Goal: Information Seeking & Learning: Check status

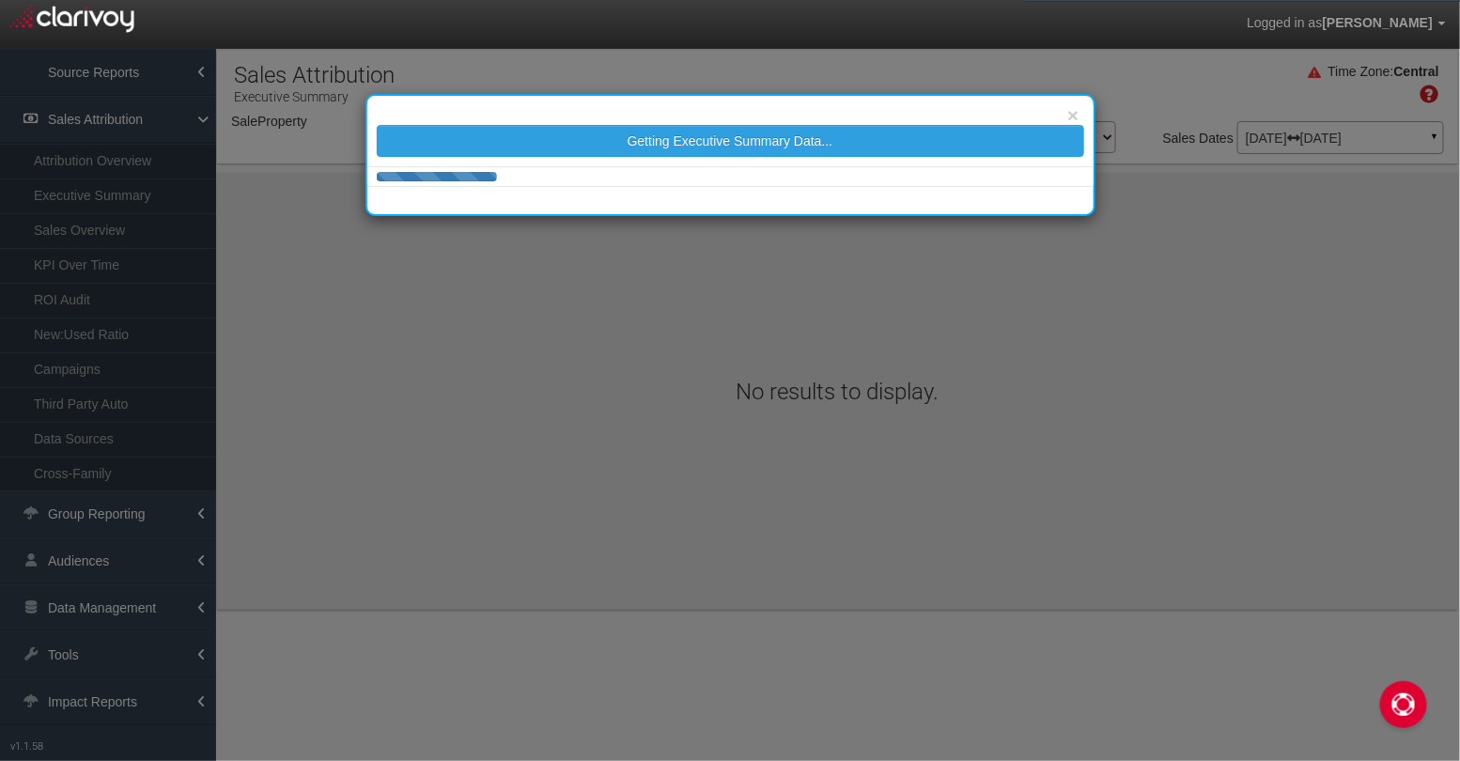
select select "object:1231"
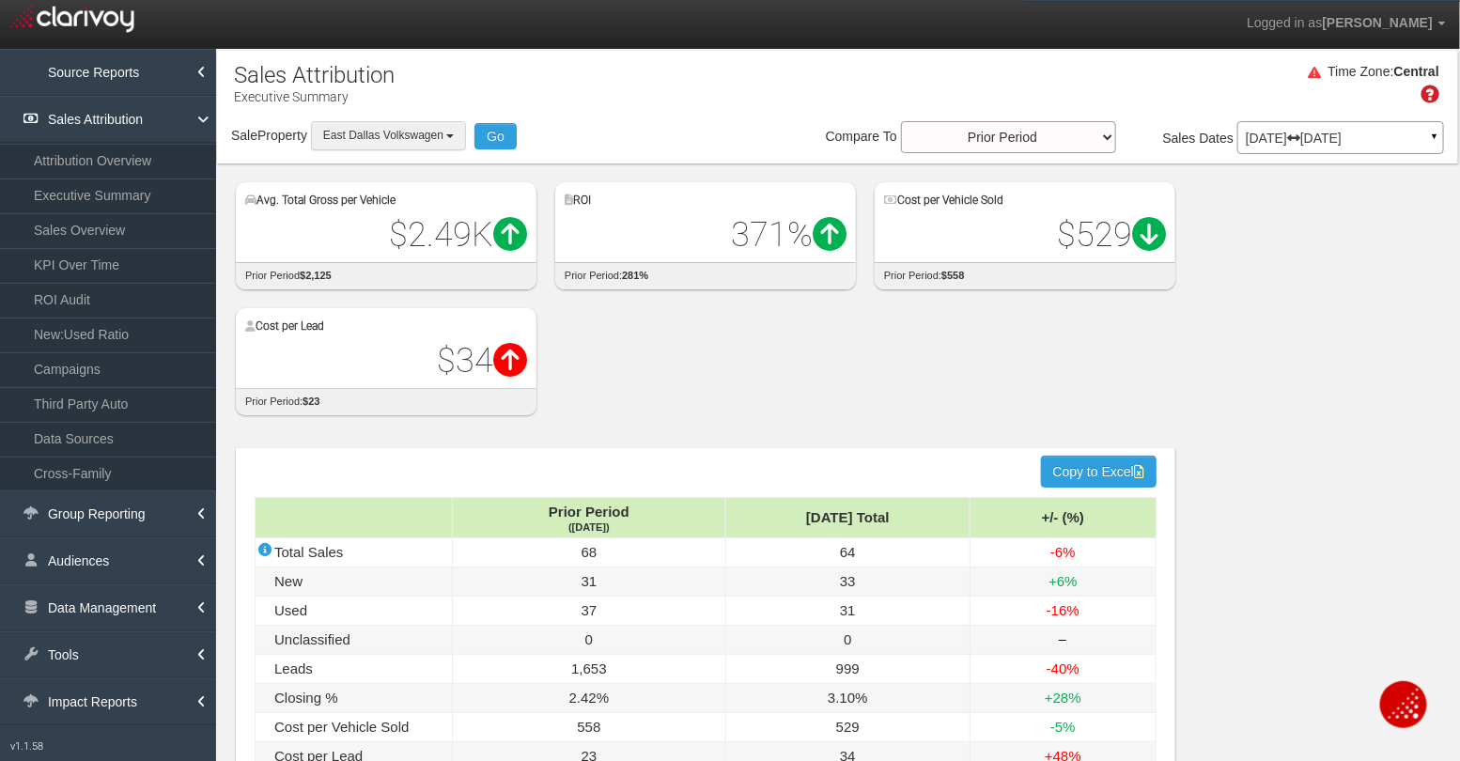
click at [419, 136] on span "East Dallas Volkswagen" at bounding box center [383, 135] width 120 height 13
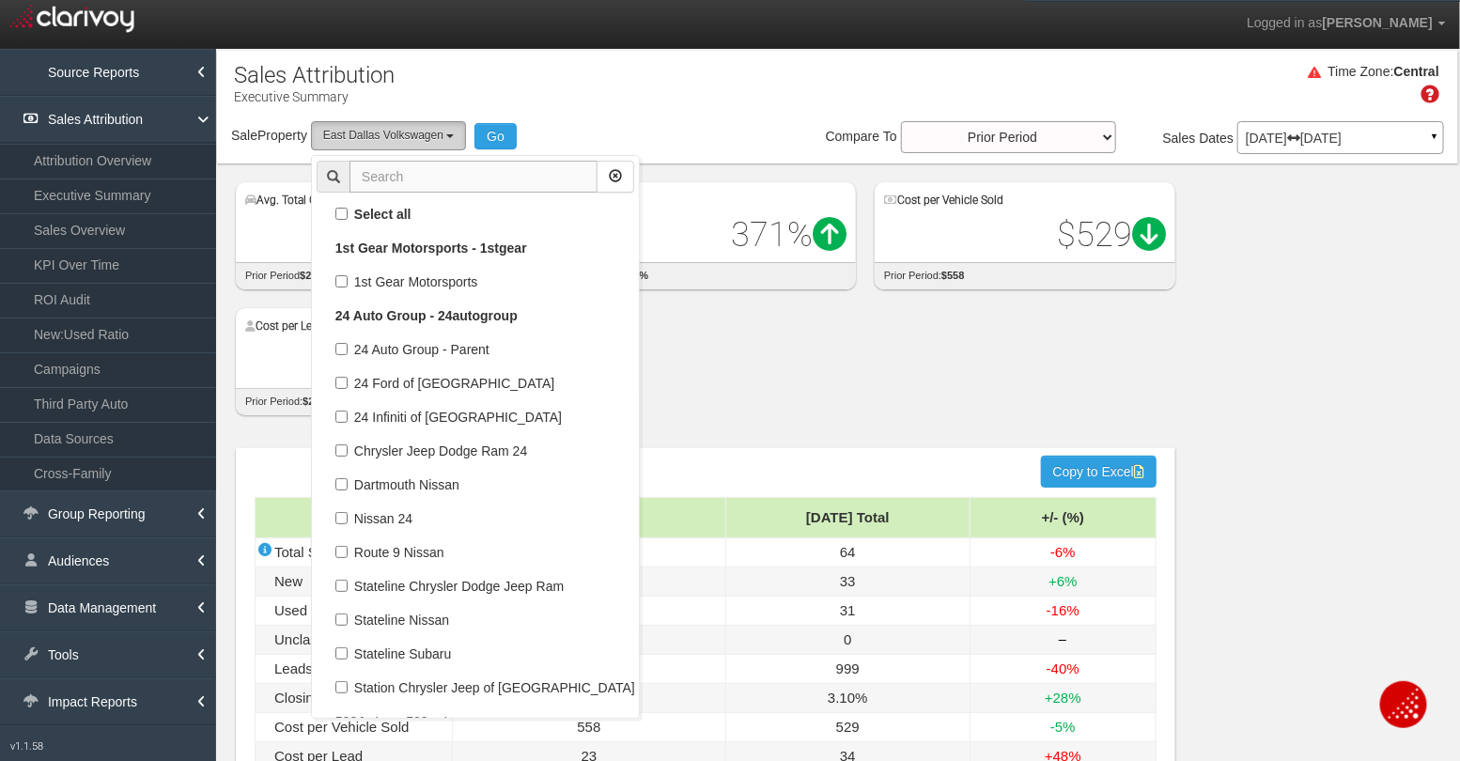
scroll to position [36461, 0]
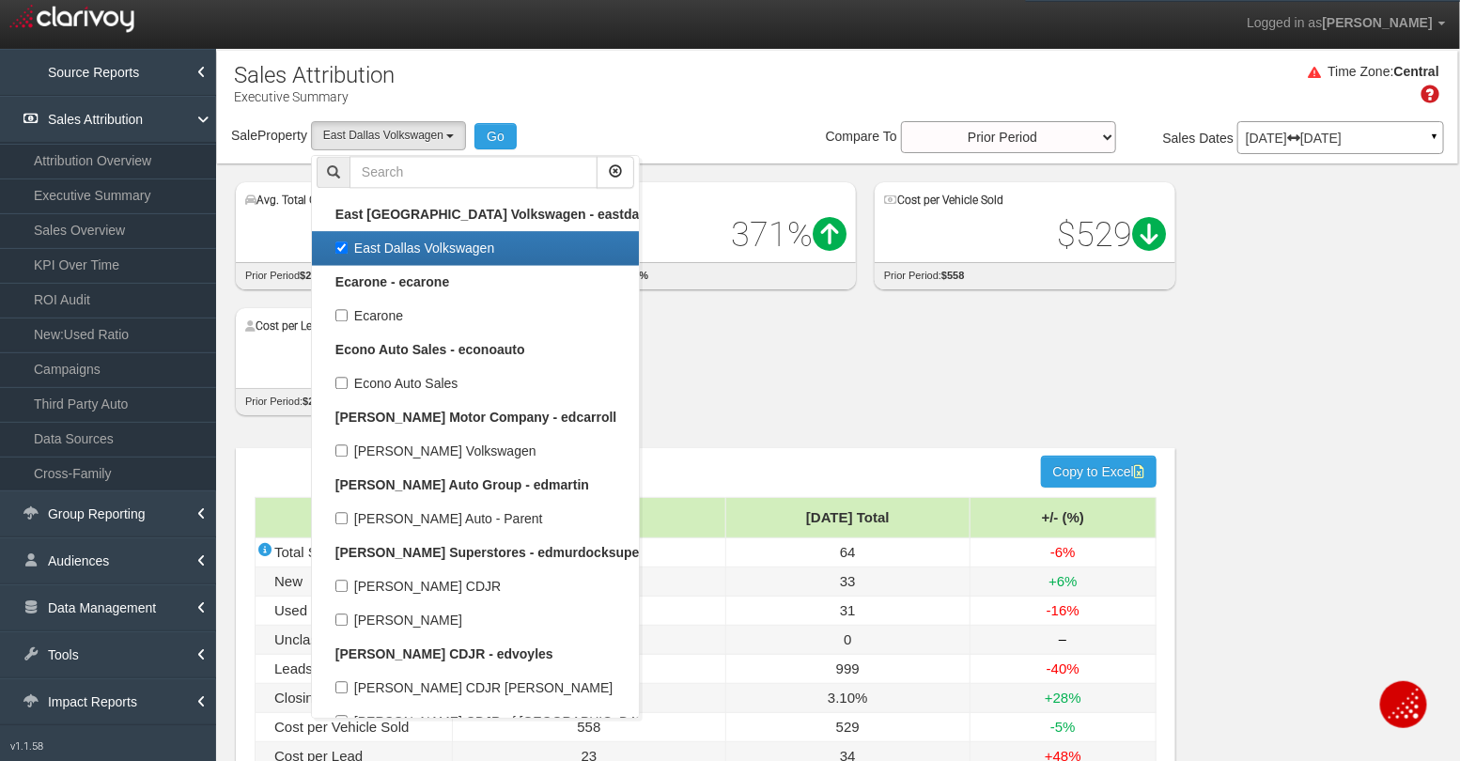
click at [365, 241] on label "East Dallas Volkswagen" at bounding box center [476, 248] width 318 height 24
click at [348, 241] on input "East Dallas Volkswagen" at bounding box center [341, 247] width 12 height 12
checkbox input "false"
select select
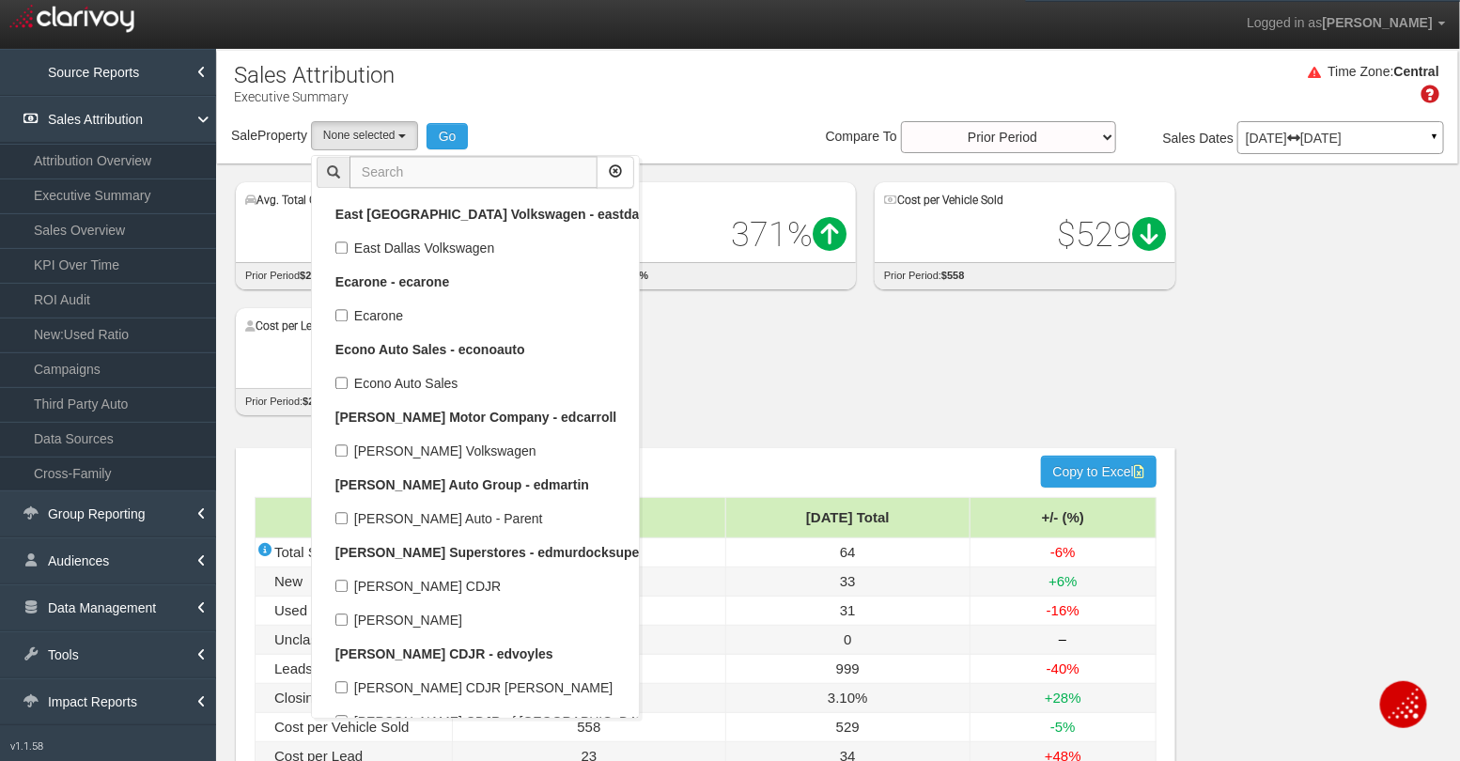
click at [435, 171] on input "text" at bounding box center [474, 172] width 248 height 32
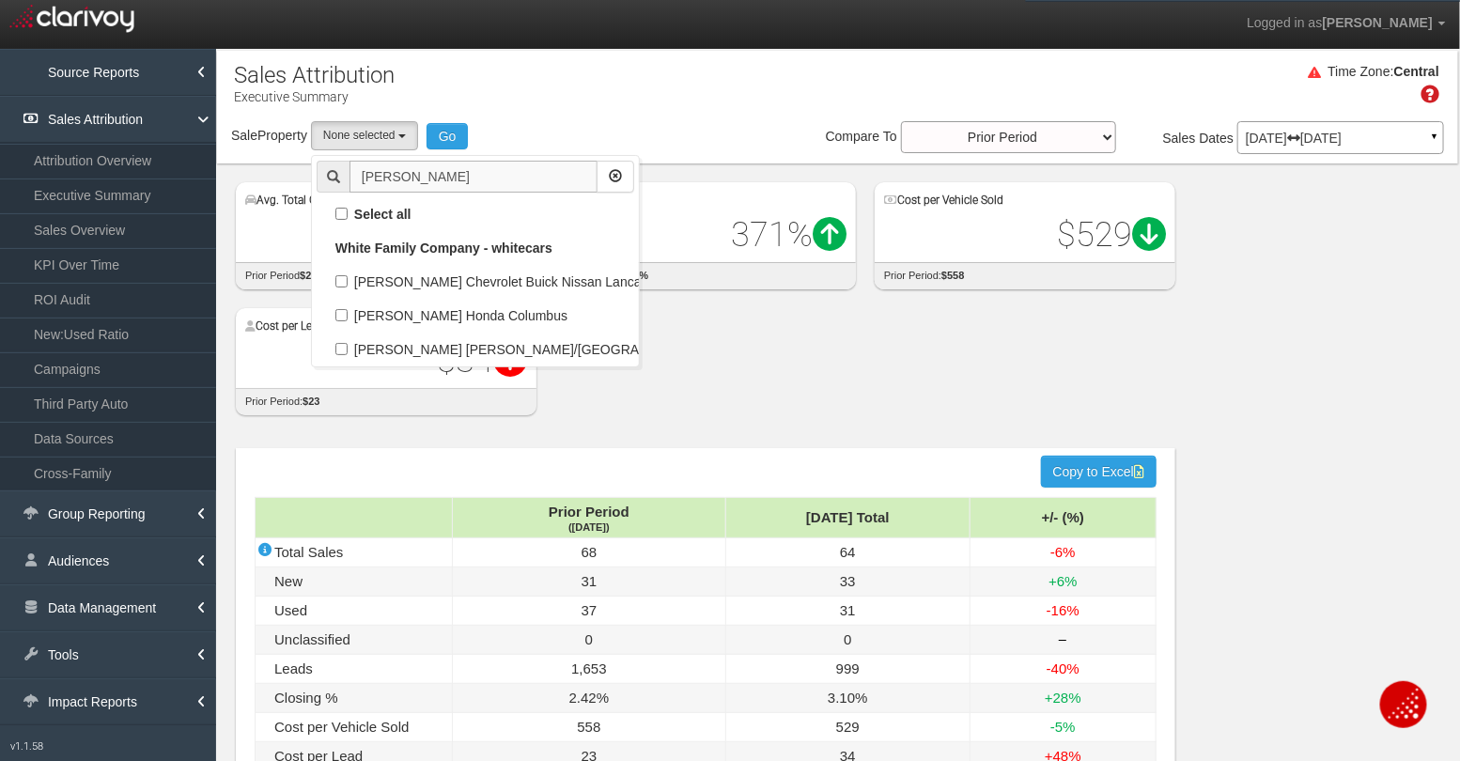
scroll to position [0, 0]
type input "[PERSON_NAME]"
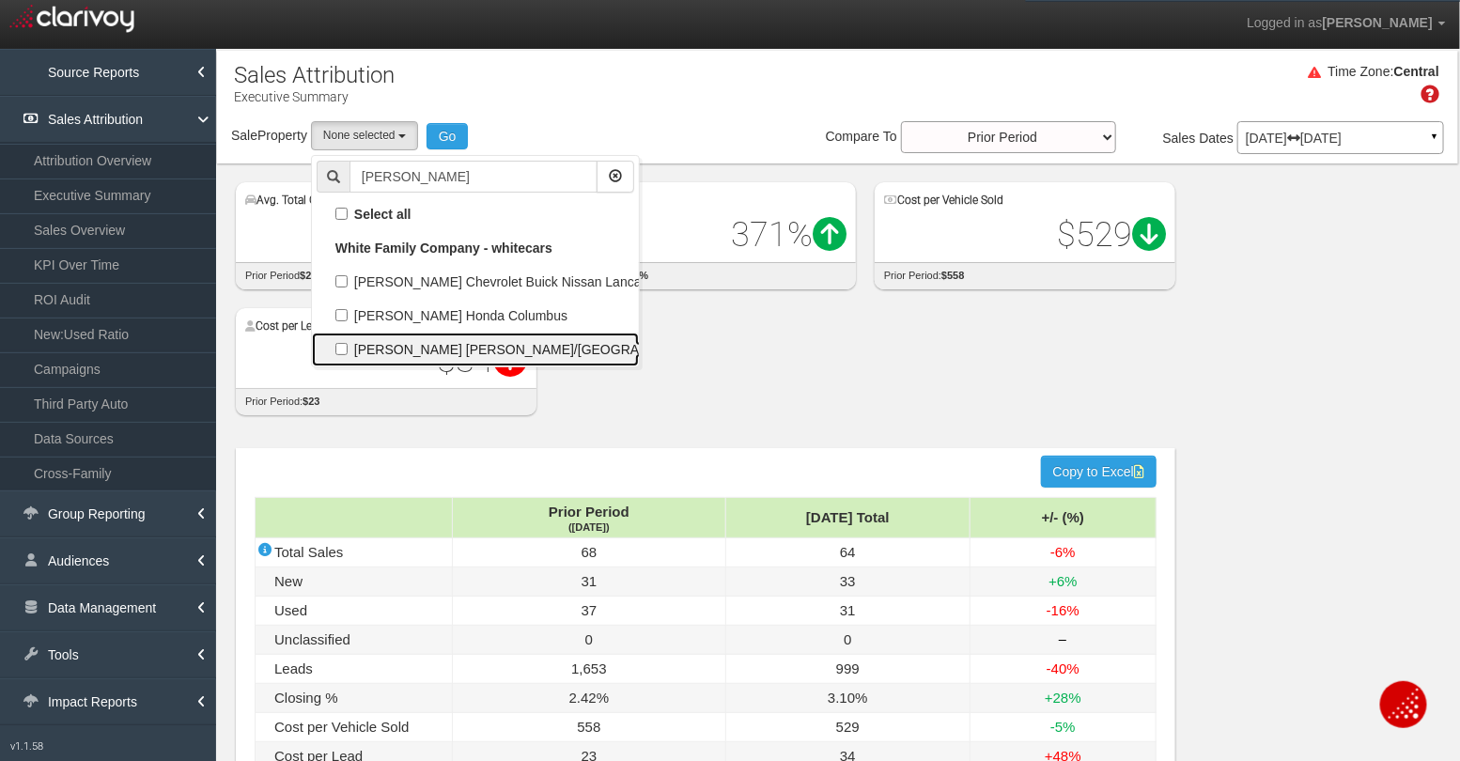
click at [429, 348] on label "[PERSON_NAME] [PERSON_NAME]/[GEOGRAPHIC_DATA]" at bounding box center [476, 349] width 318 height 24
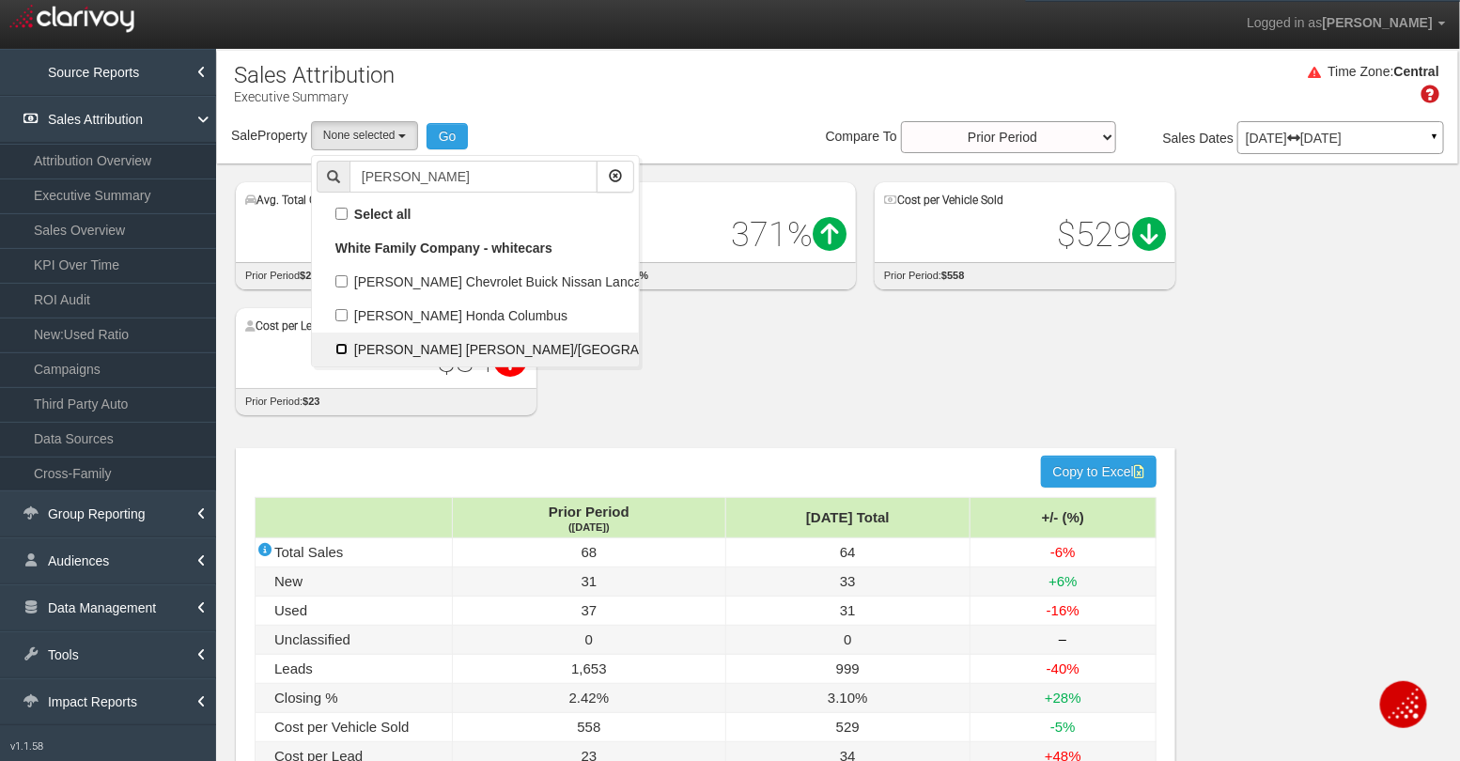
click at [348, 348] on input "[PERSON_NAME] [PERSON_NAME]/[GEOGRAPHIC_DATA]" at bounding box center [341, 349] width 12 height 12
checkbox input "true"
select select "object:2915"
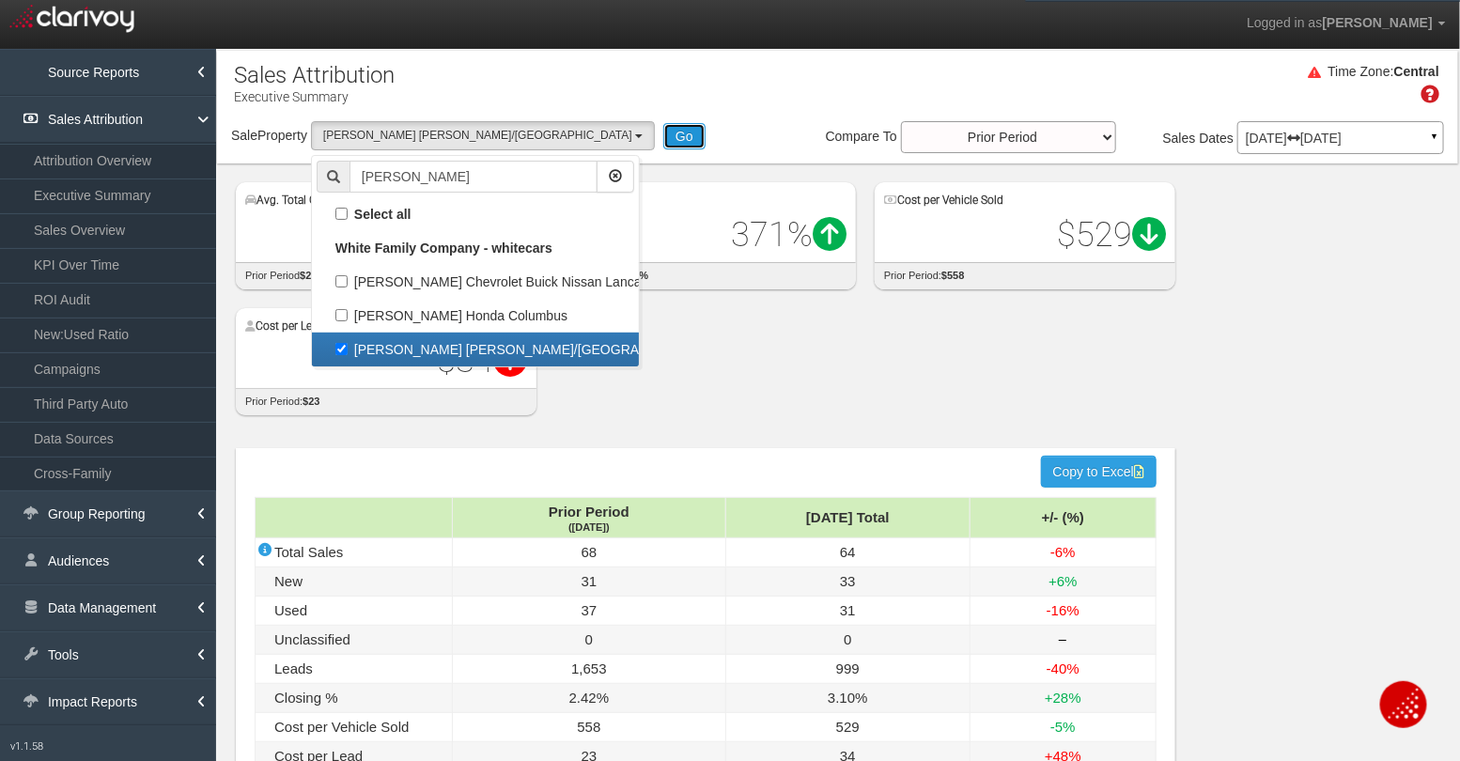
click at [663, 126] on button "Go" at bounding box center [684, 136] width 42 height 26
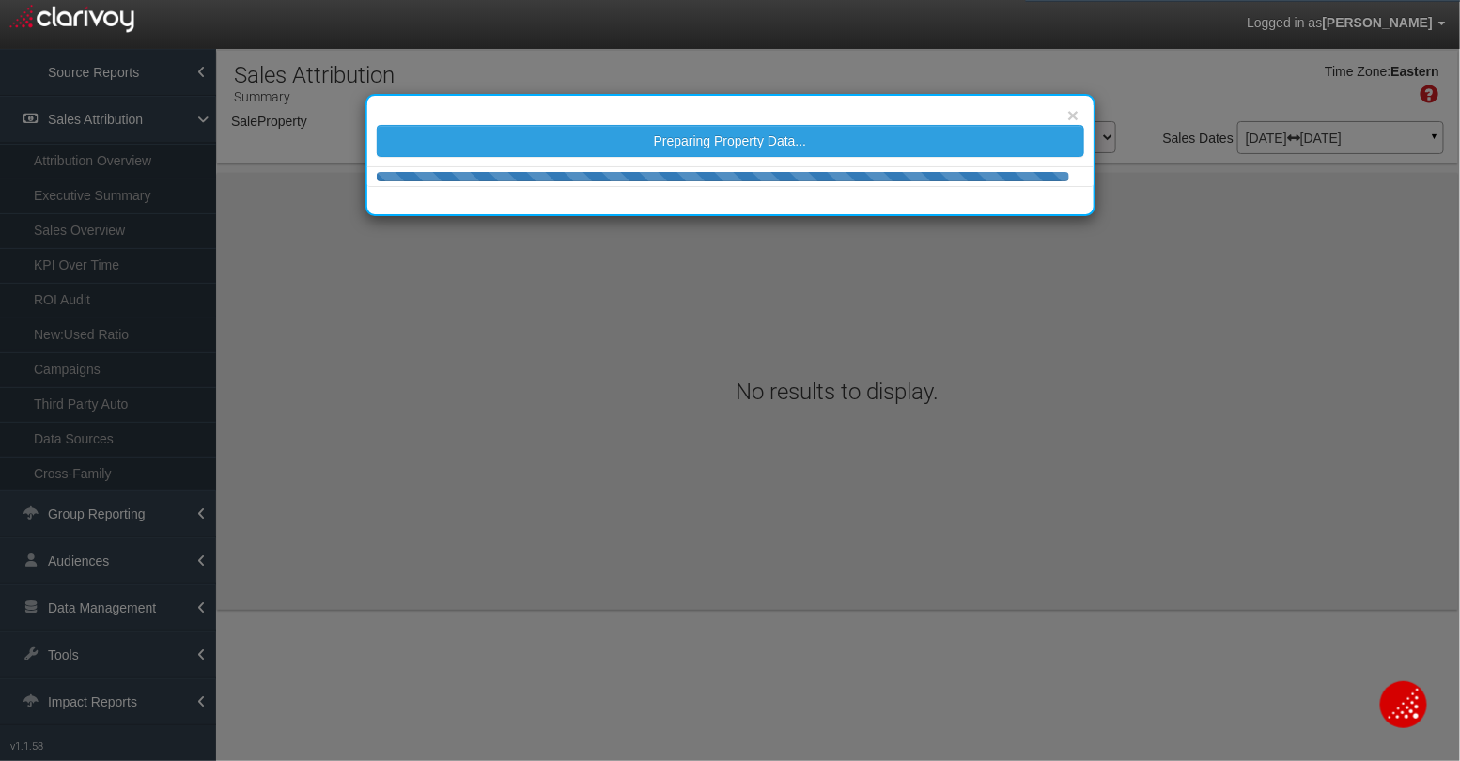
select select "object:5522"
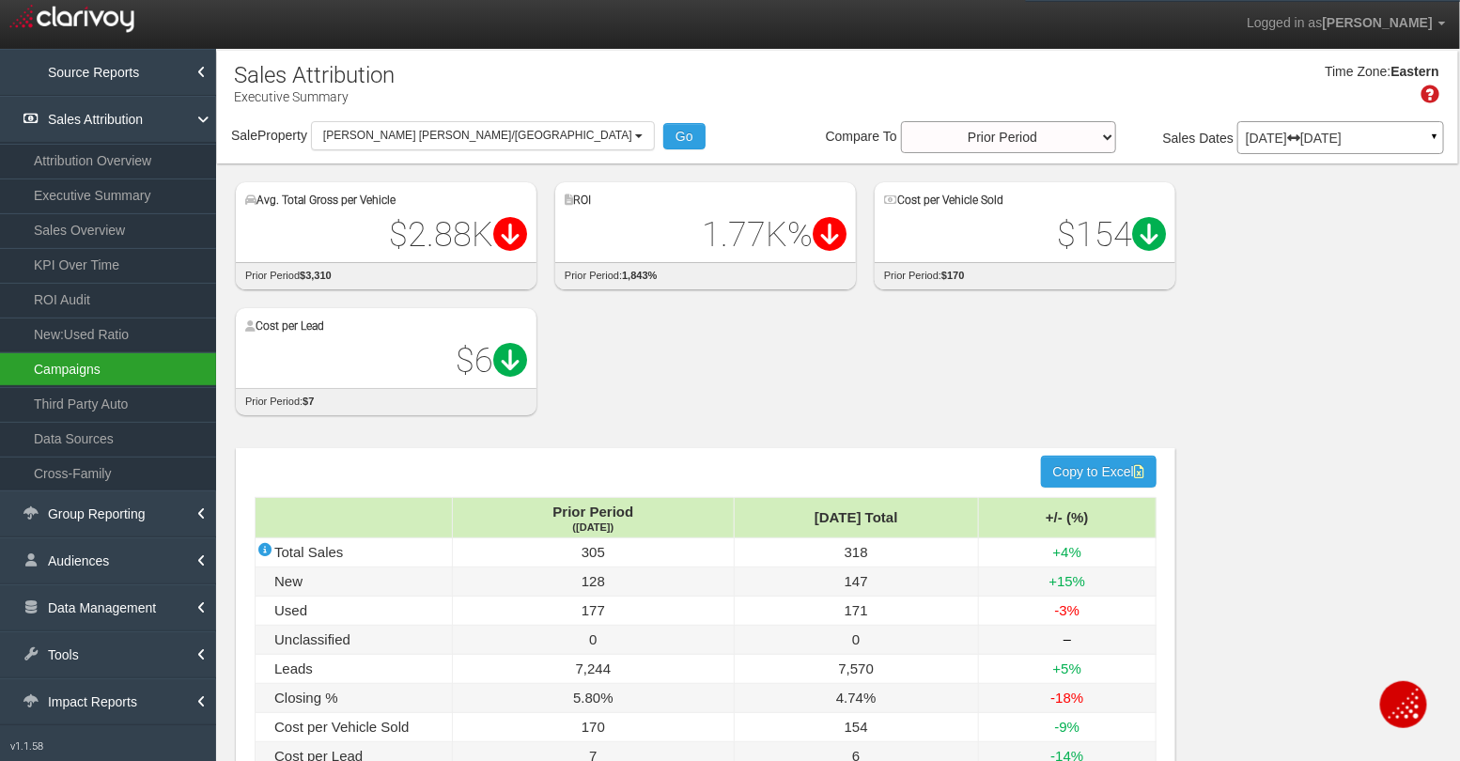
click at [97, 372] on link "Campaigns" at bounding box center [108, 369] width 216 height 34
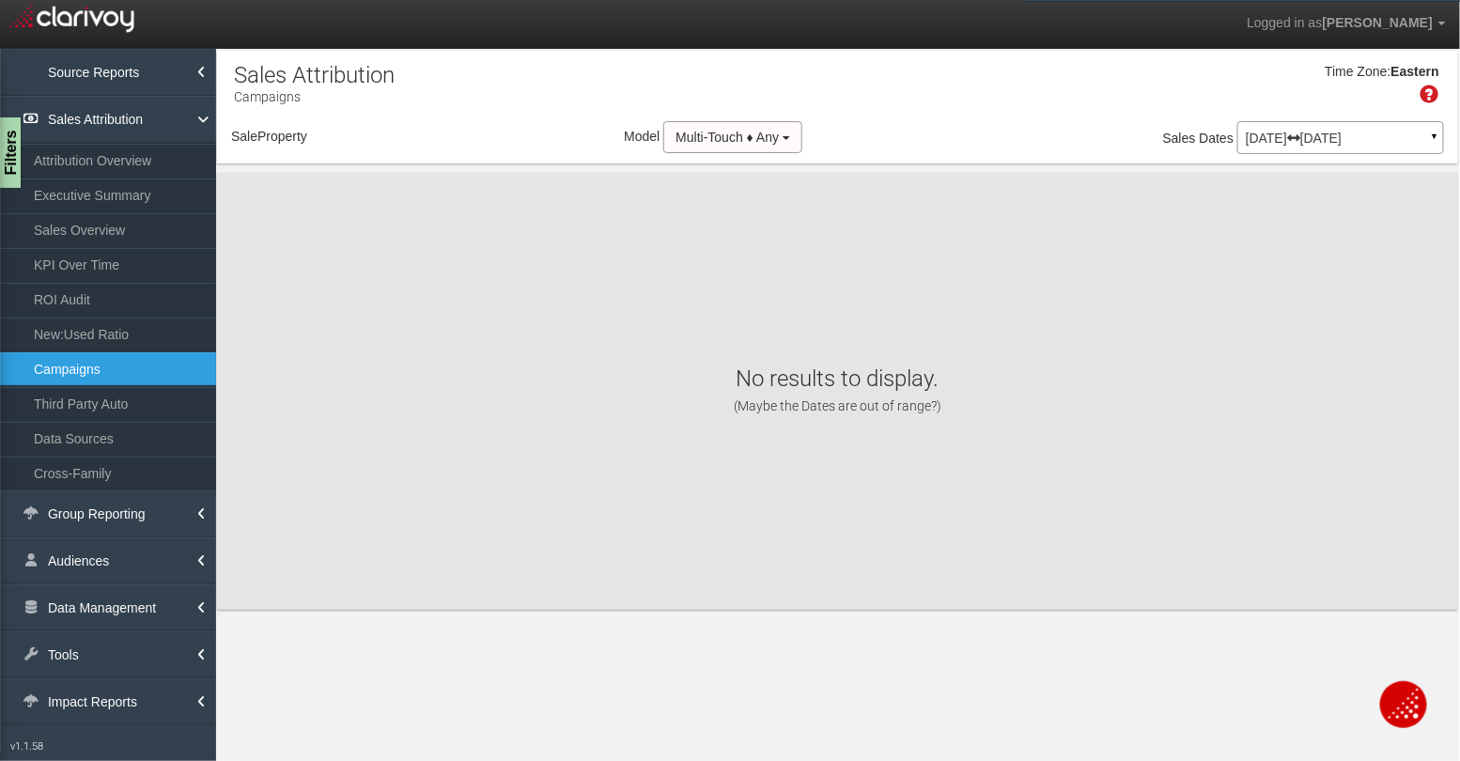
select select "object:8130"
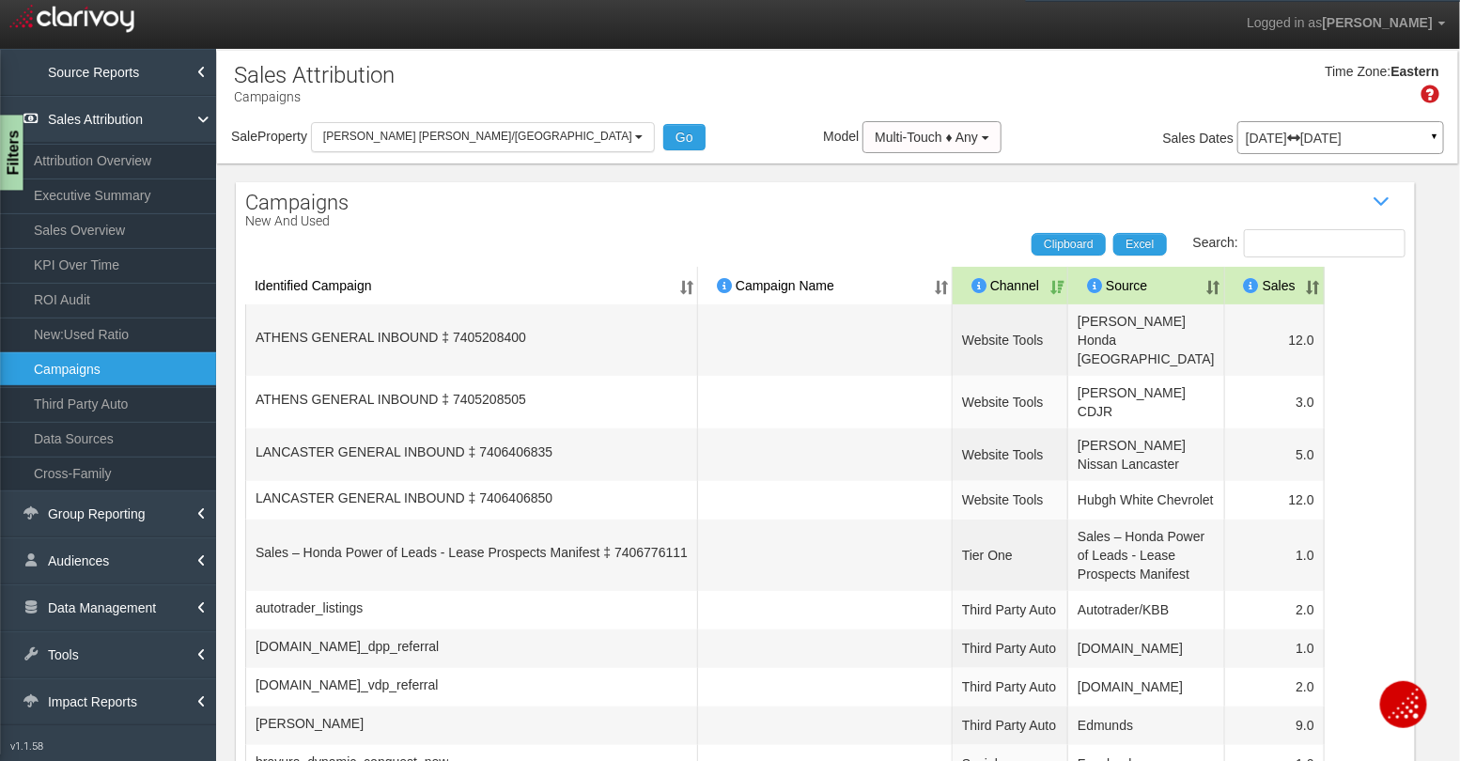
click at [8, 149] on div "Filters" at bounding box center [11, 153] width 23 height 75
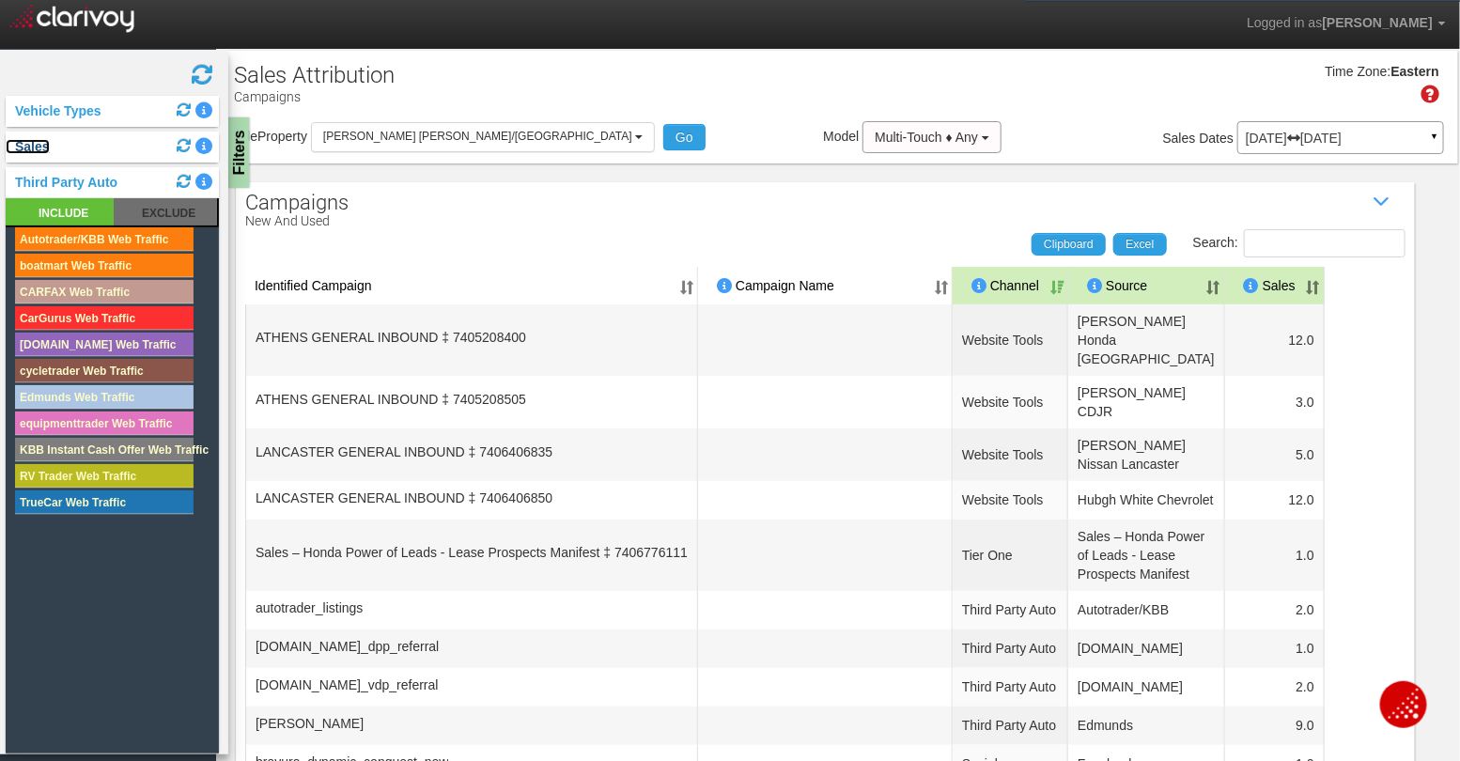
click at [39, 149] on link "Sales" at bounding box center [28, 146] width 44 height 15
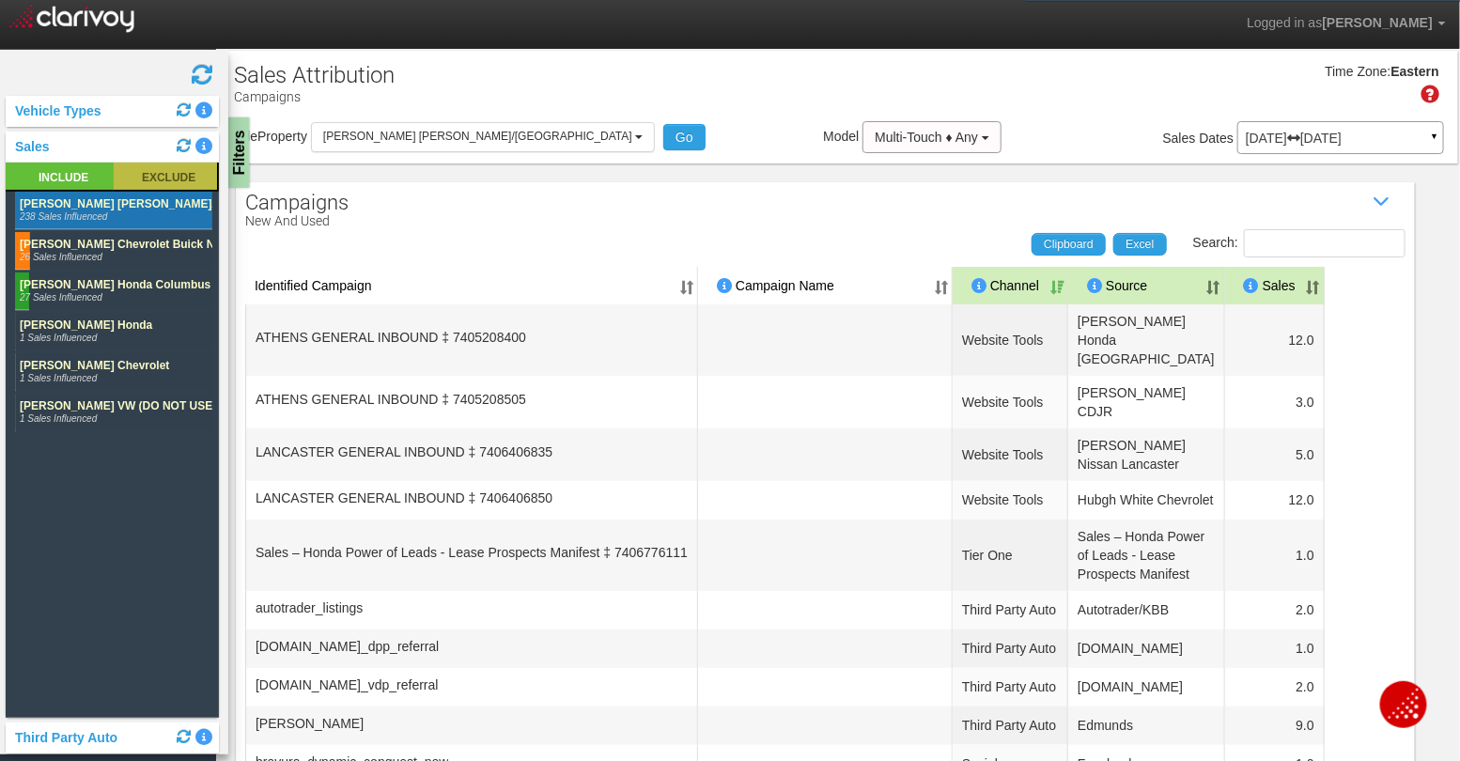
click at [166, 168] on rect at bounding box center [165, 176] width 103 height 27
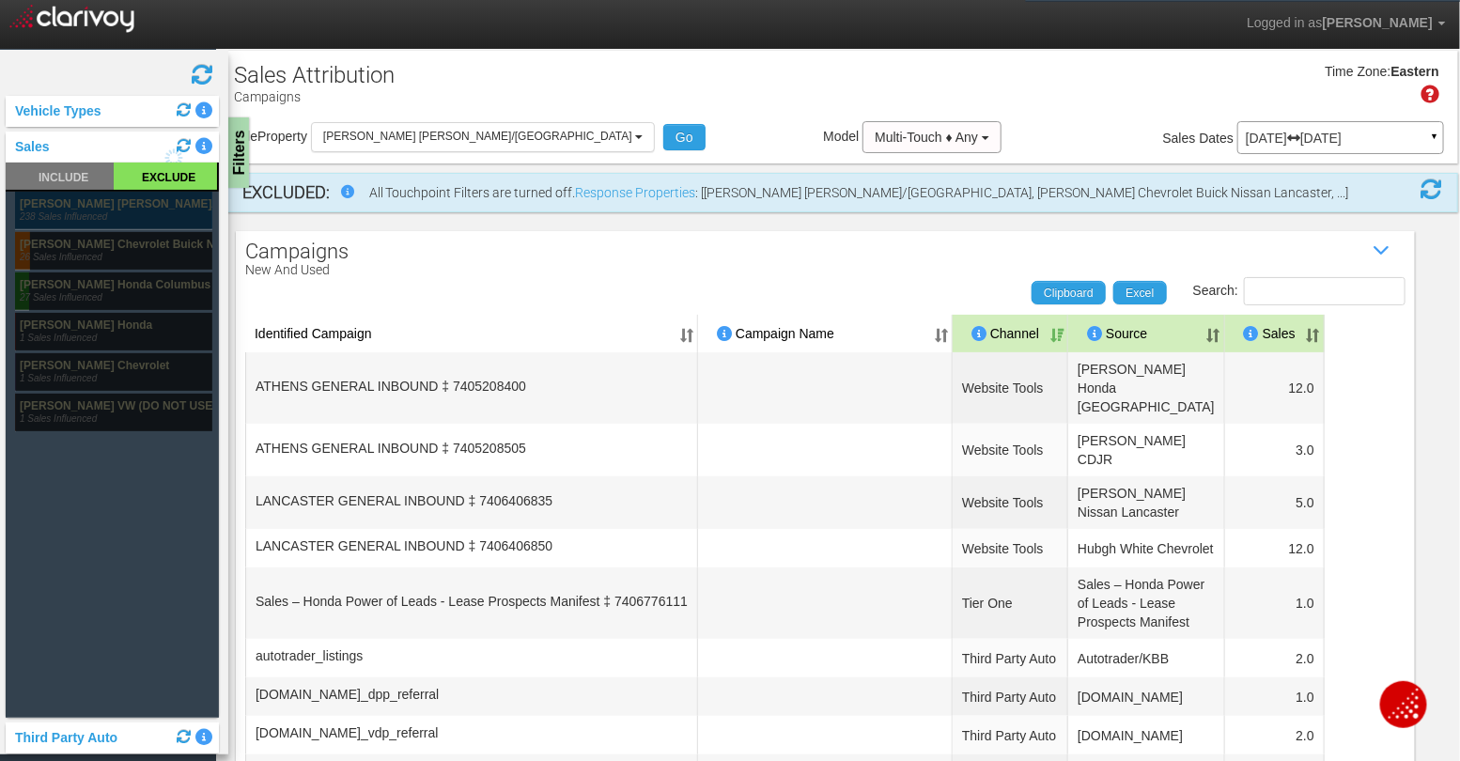
click at [164, 202] on rect at bounding box center [113, 211] width 197 height 38
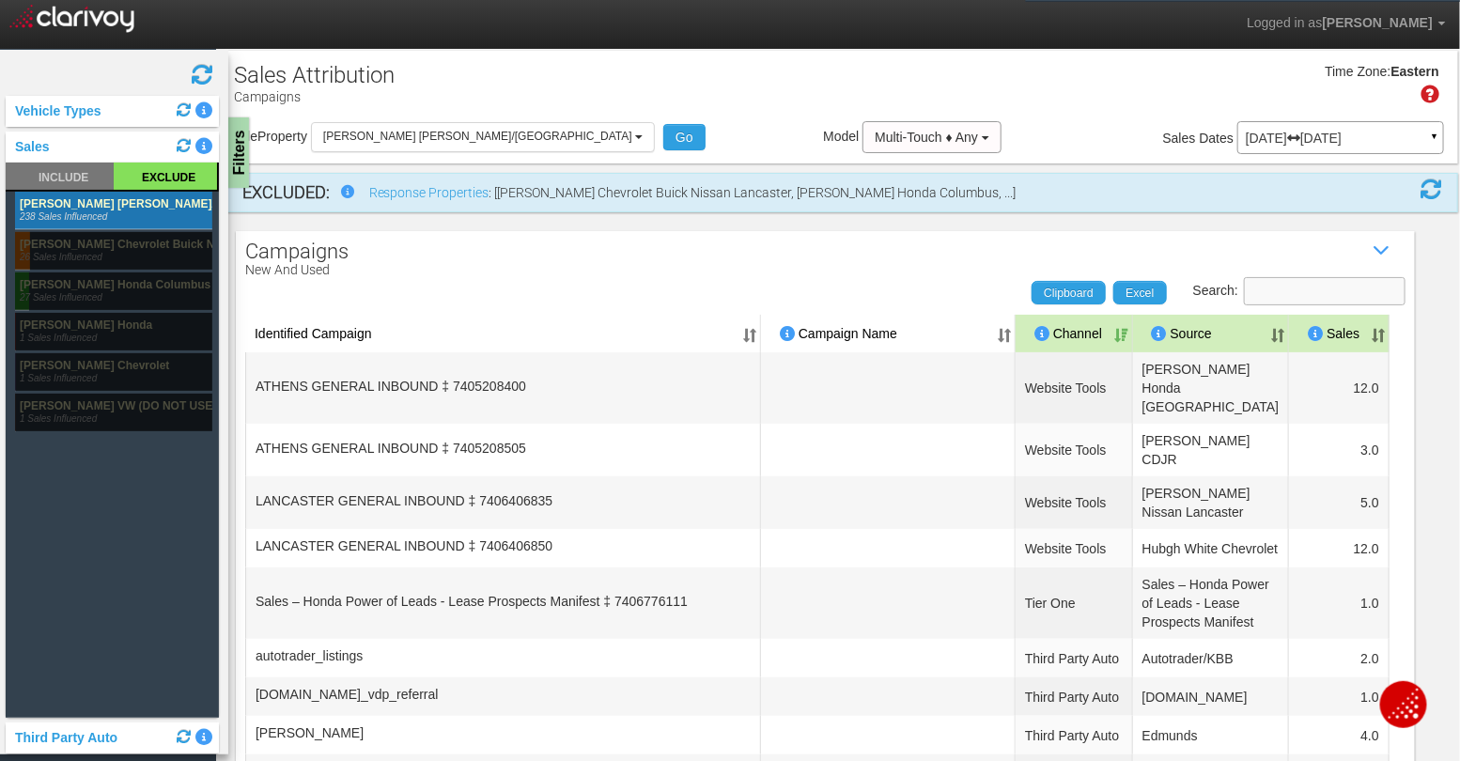
click at [1349, 287] on input "Search:" at bounding box center [1325, 291] width 162 height 28
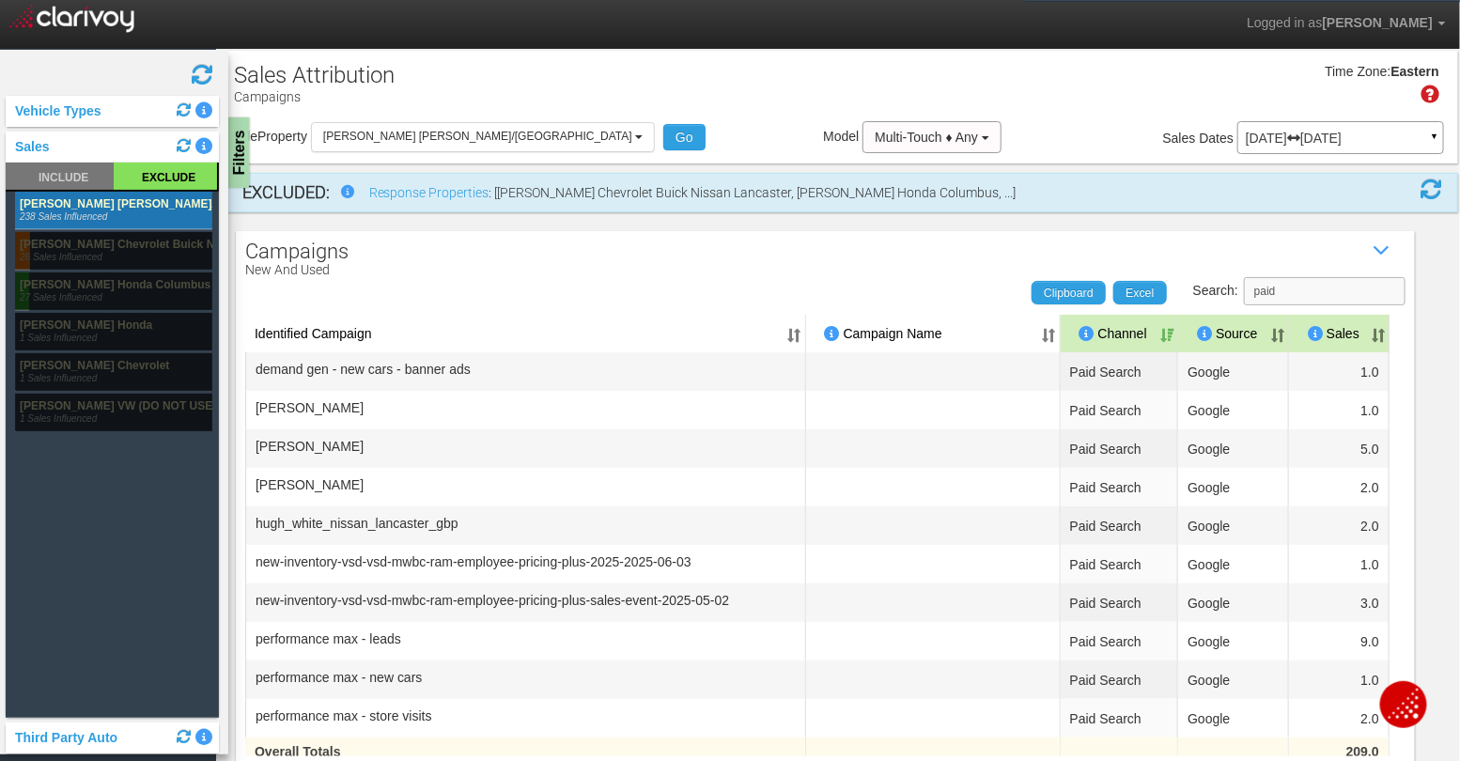
scroll to position [124, 0]
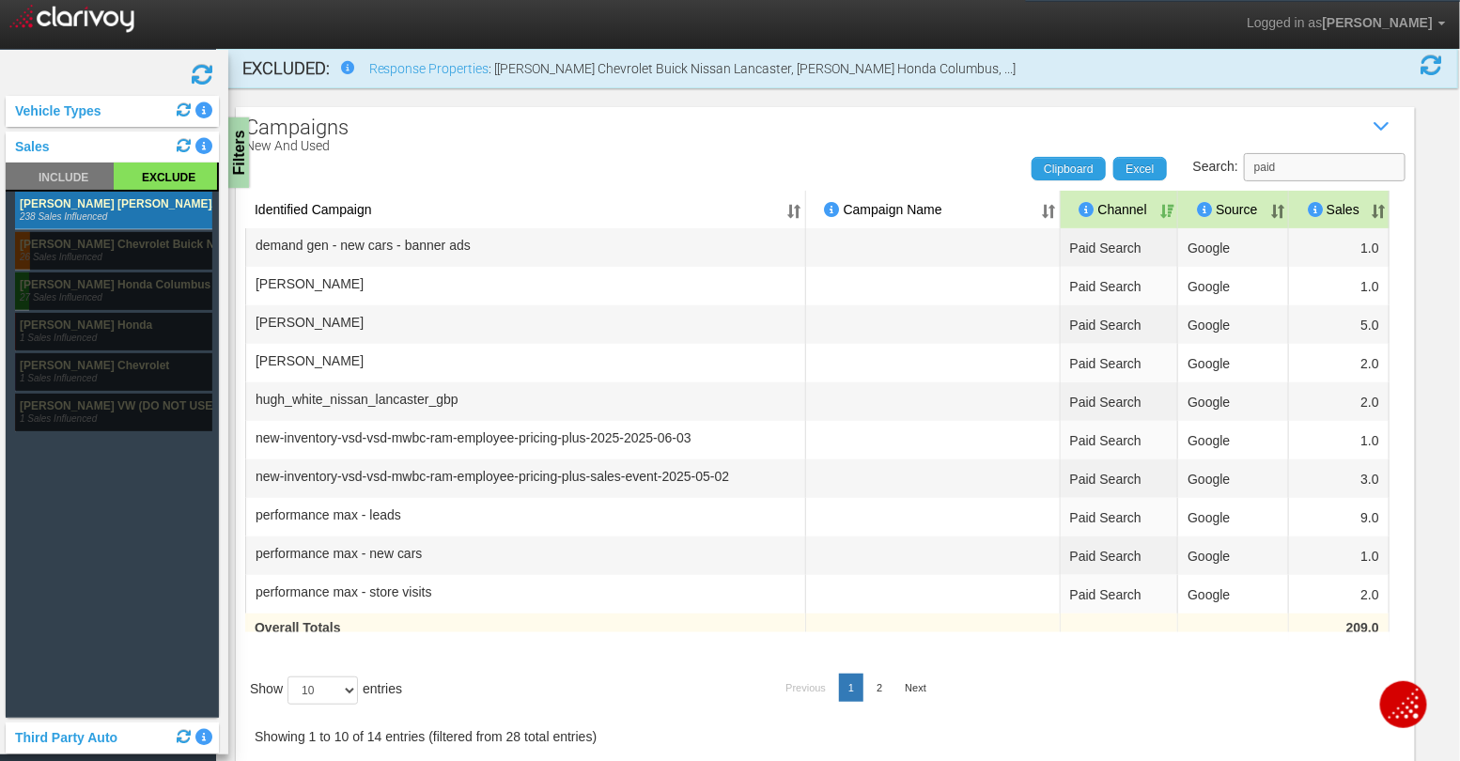
type input "paid"
click at [334, 677] on select "10 25 50 100" at bounding box center [322, 690] width 70 height 28
select select "100"
click at [291, 705] on select "10 25 50 100" at bounding box center [322, 690] width 70 height 28
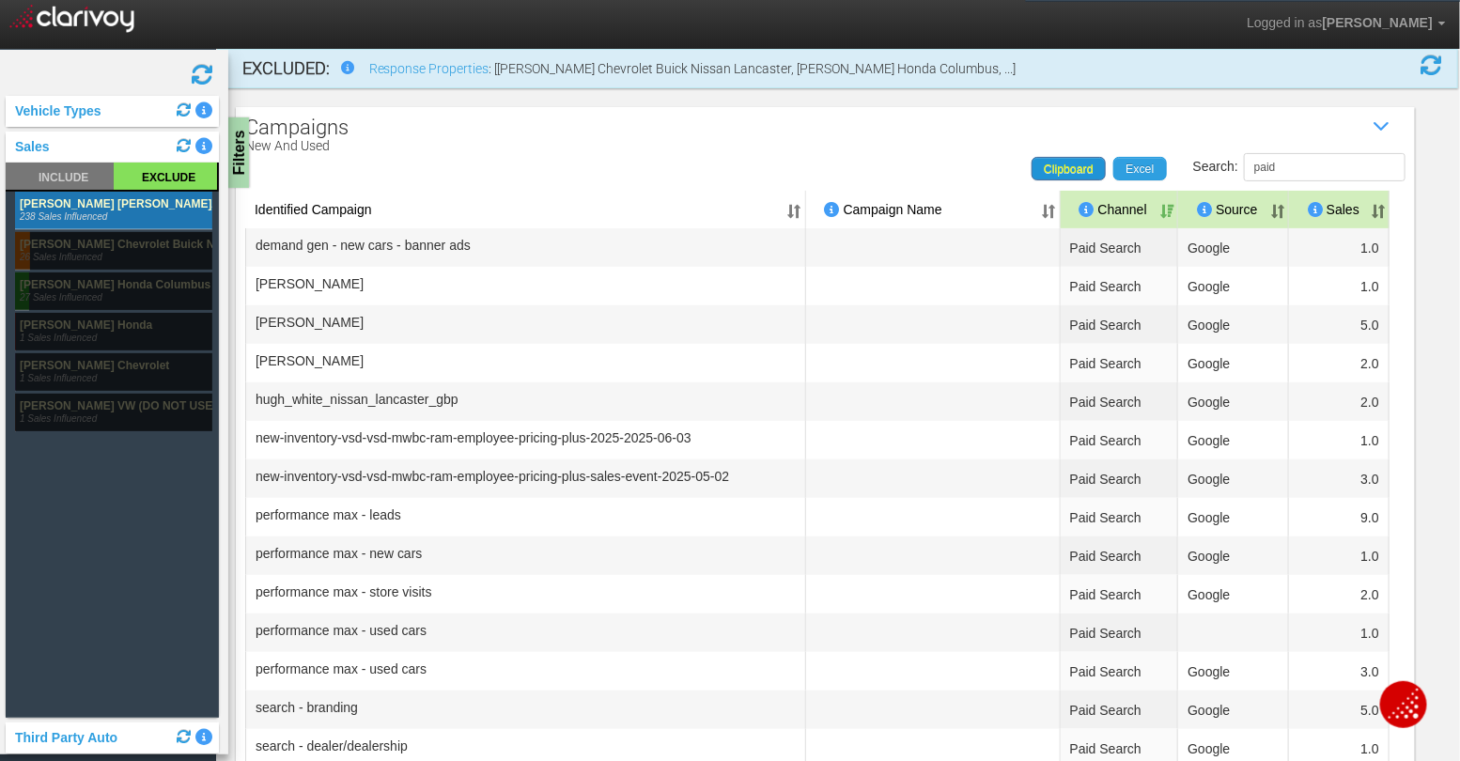
click at [1084, 163] on span "Clipboard" at bounding box center [1069, 169] width 50 height 13
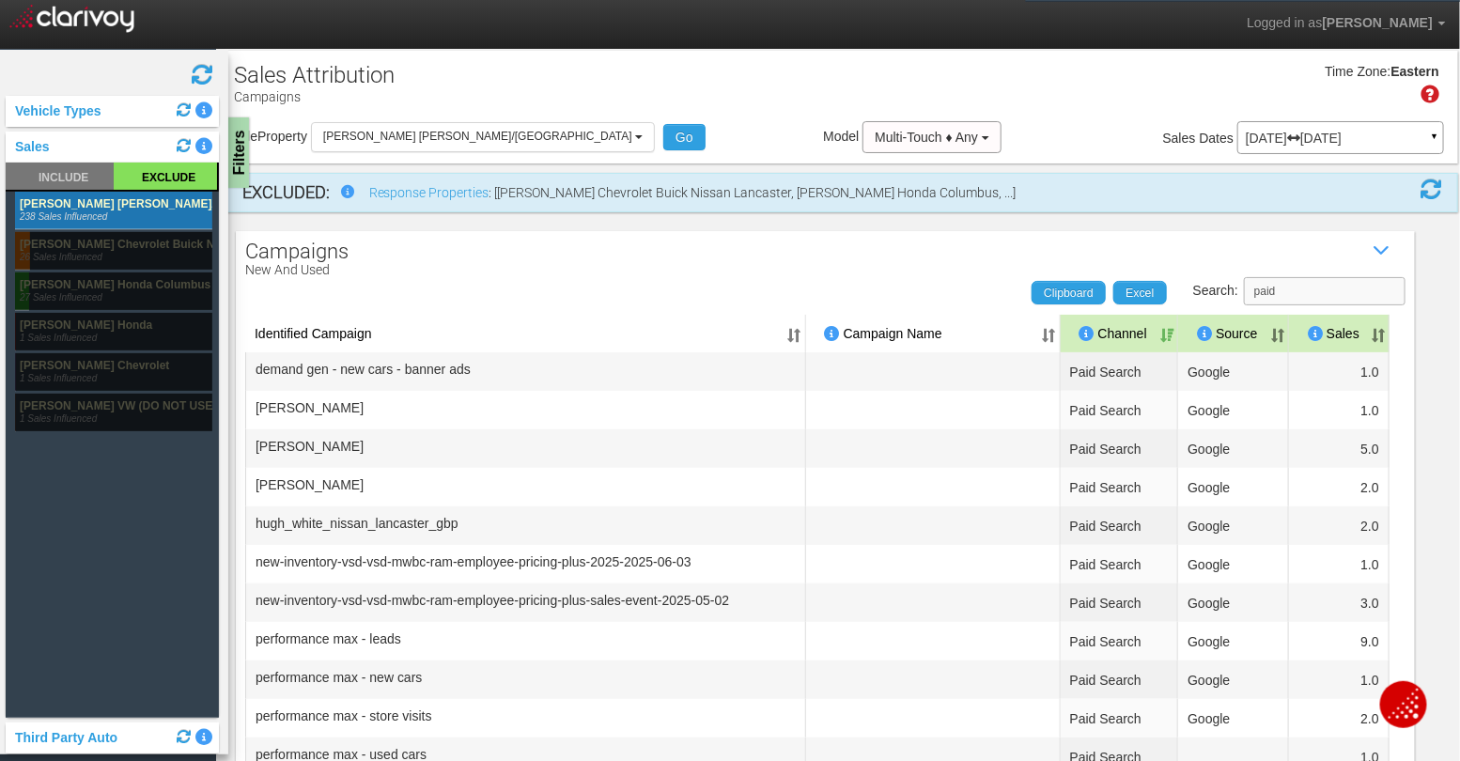
click at [1371, 295] on input "paid" at bounding box center [1325, 291] width 162 height 28
paste input "new-inventory-vsd-vsd-mwbc-ram-employee-pricing-plus-sales-event-2025-05-02"
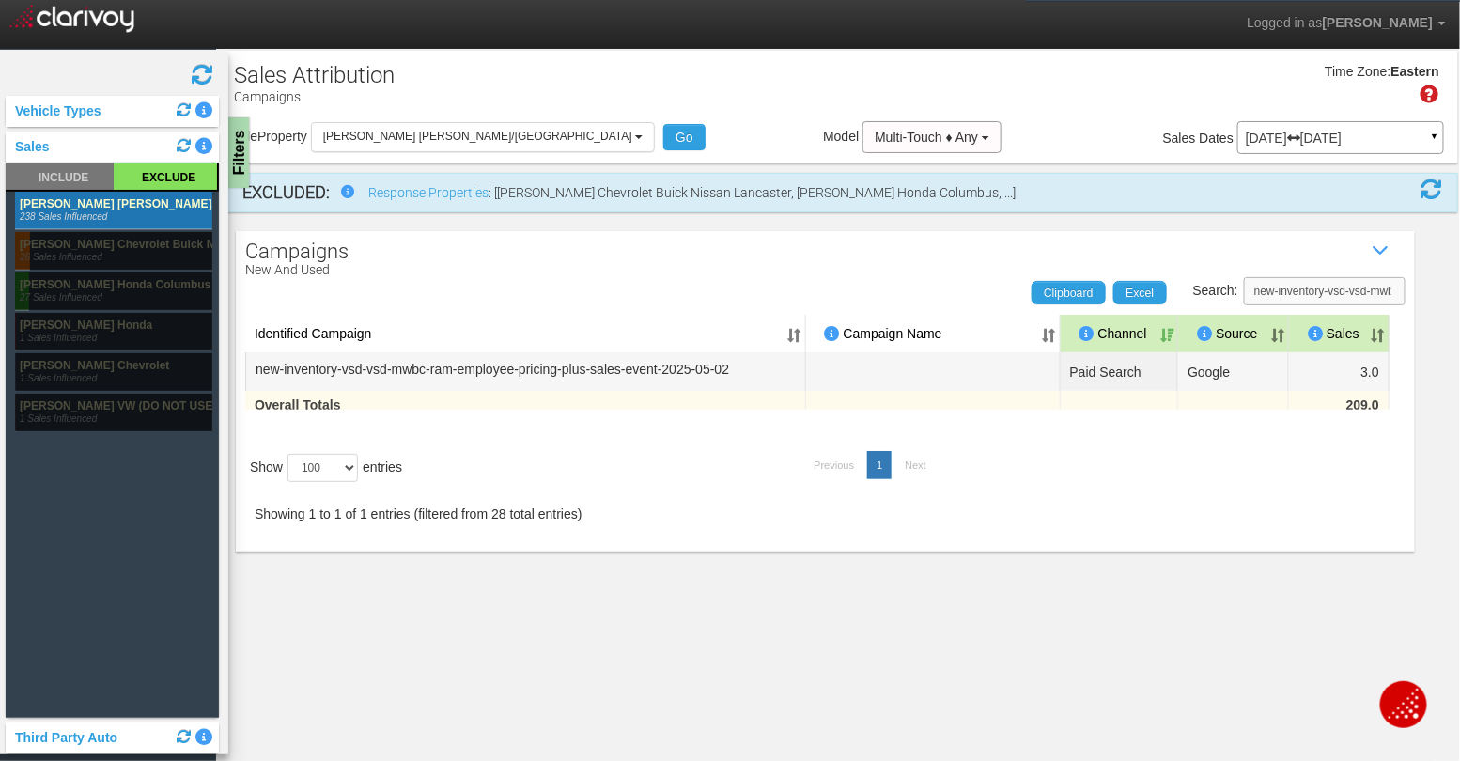
click at [1321, 292] on input "new-inventory-vsd-vsd-mwbc-ram-employee-pricing-plus-sales-event-2025-05-02" at bounding box center [1325, 291] width 162 height 28
paste input "2025-2025-06-03"
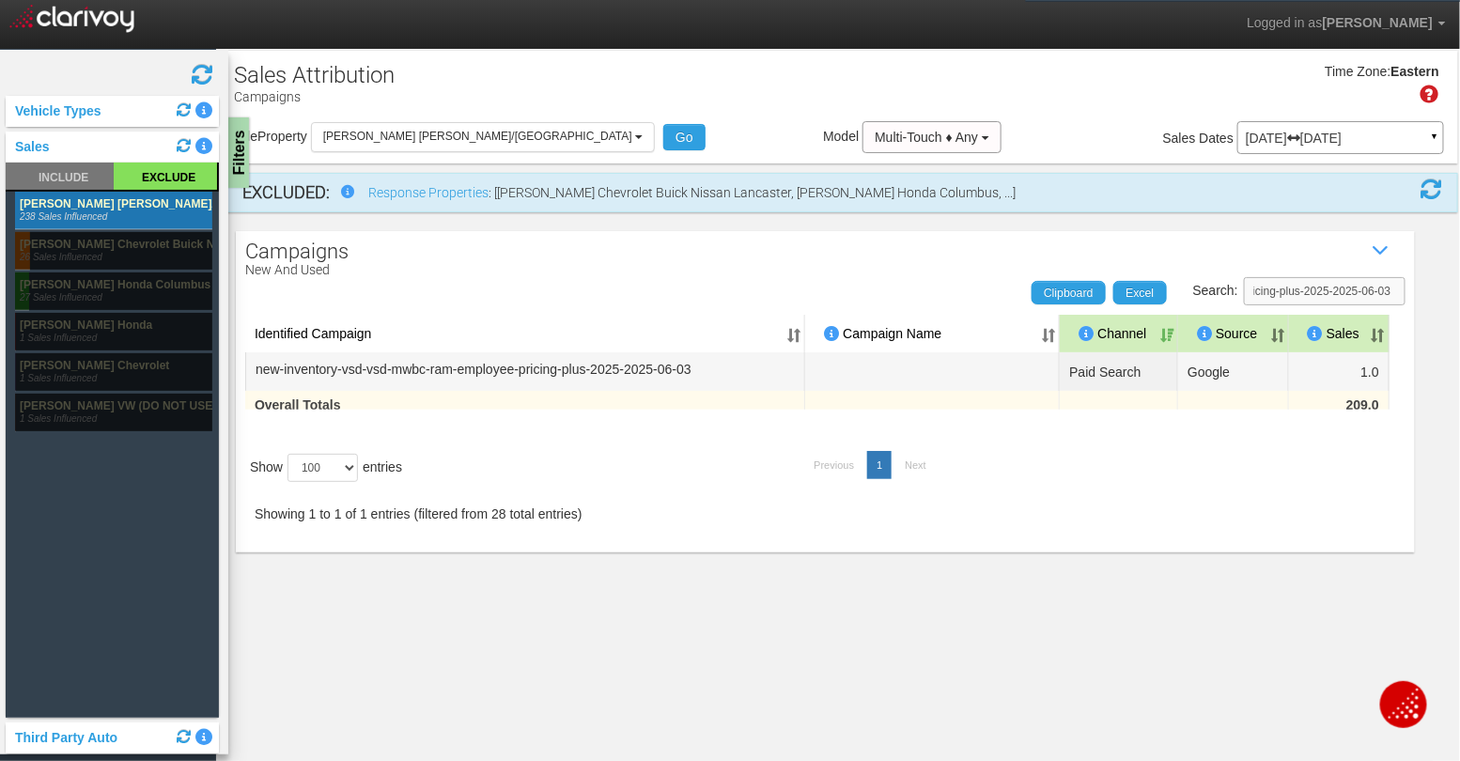
type input "new-inventory-vsd-vsd-mwbc-ram-employee-pricing-plus-2025-2025-06-03"
click at [239, 159] on div "Filters" at bounding box center [239, 153] width 23 height 75
